Goal: Task Accomplishment & Management: Complete application form

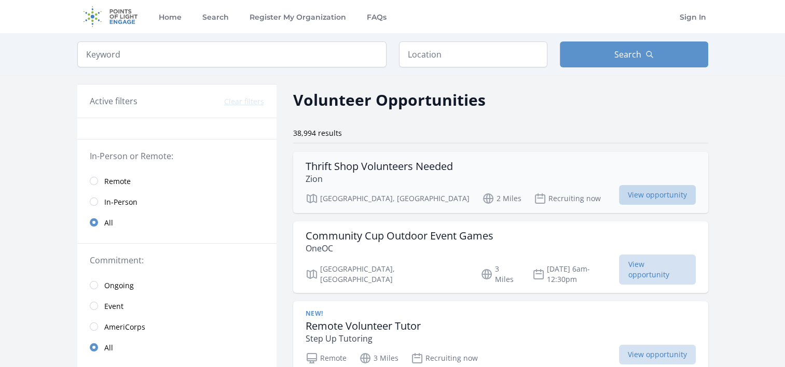
click at [652, 188] on span "View opportunity" at bounding box center [657, 195] width 77 height 20
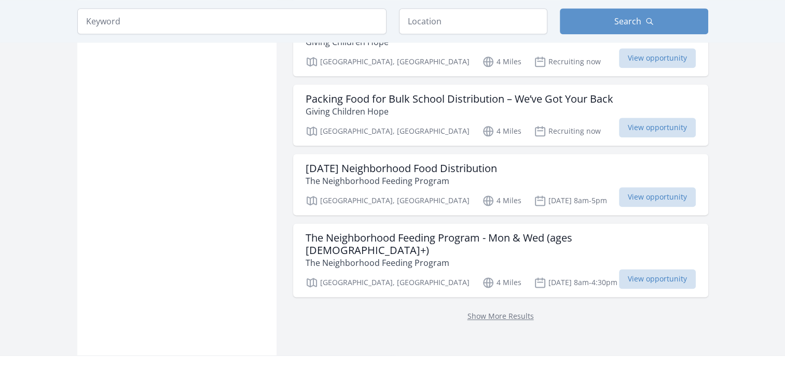
scroll to position [1409, 0]
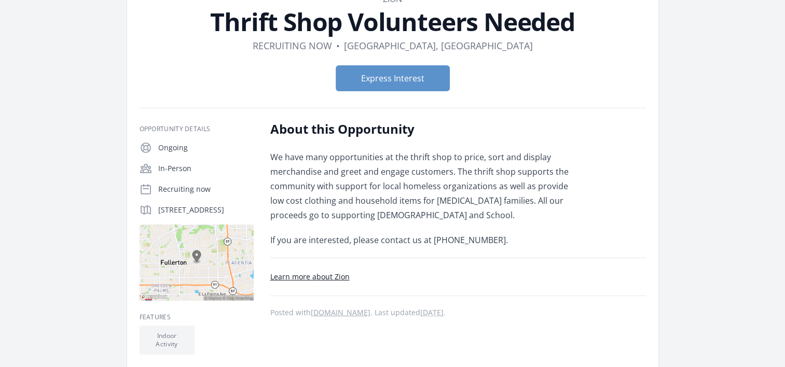
scroll to position [72, 0]
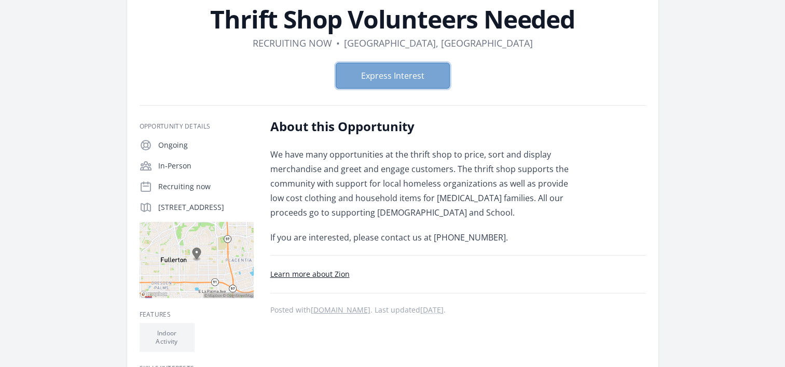
click at [420, 84] on button "Express Interest" at bounding box center [393, 76] width 114 height 26
